Goal: Task Accomplishment & Management: Use online tool/utility

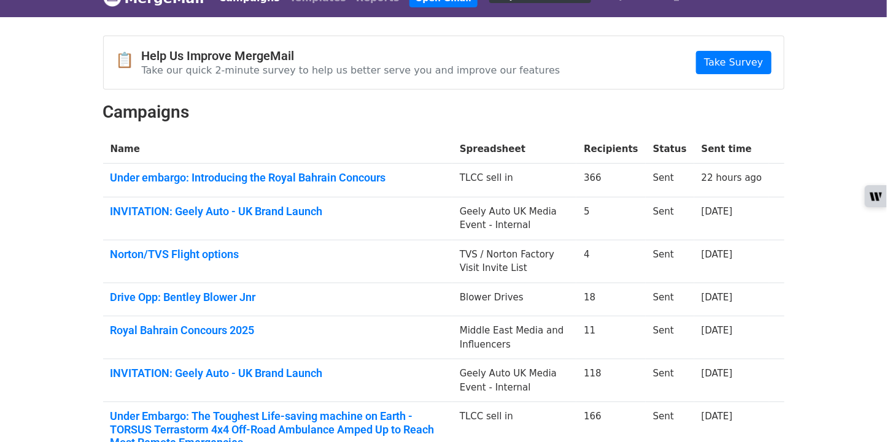
scroll to position [23, 0]
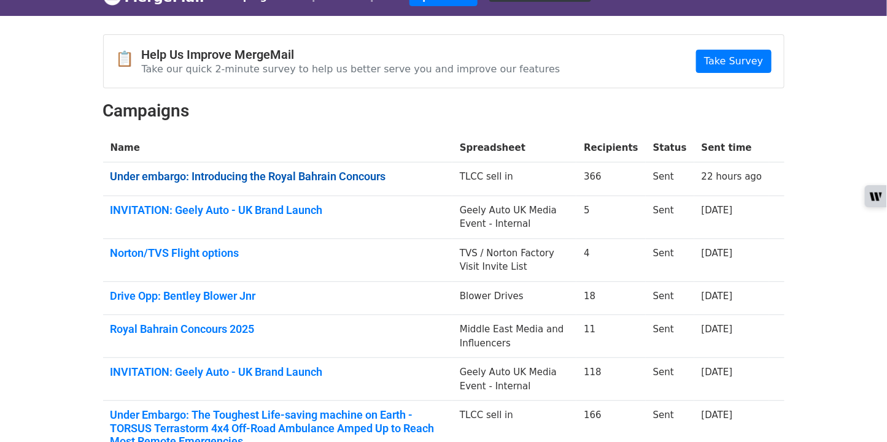
click at [291, 174] on link "Under embargo: Introducing the Royal Bahrain Concours" at bounding box center [277, 176] width 335 height 13
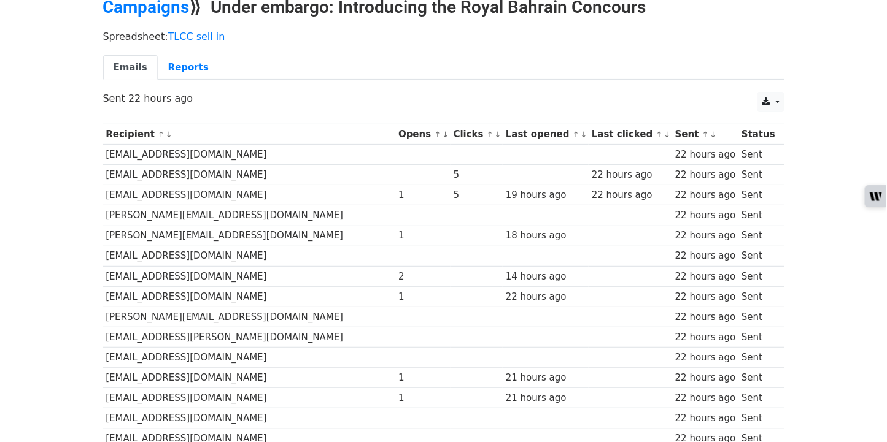
scroll to position [61, 0]
click at [442, 131] on link "↓" at bounding box center [445, 133] width 7 height 9
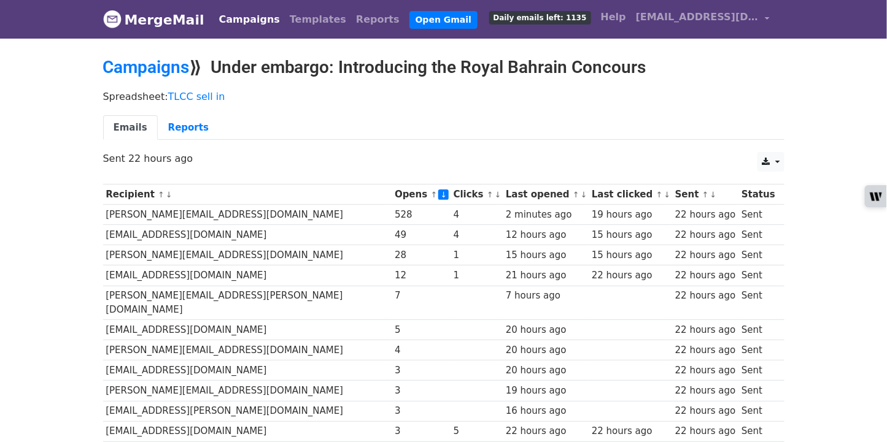
click at [494, 195] on link "↓" at bounding box center [497, 194] width 7 height 9
